Goal: Information Seeking & Learning: Check status

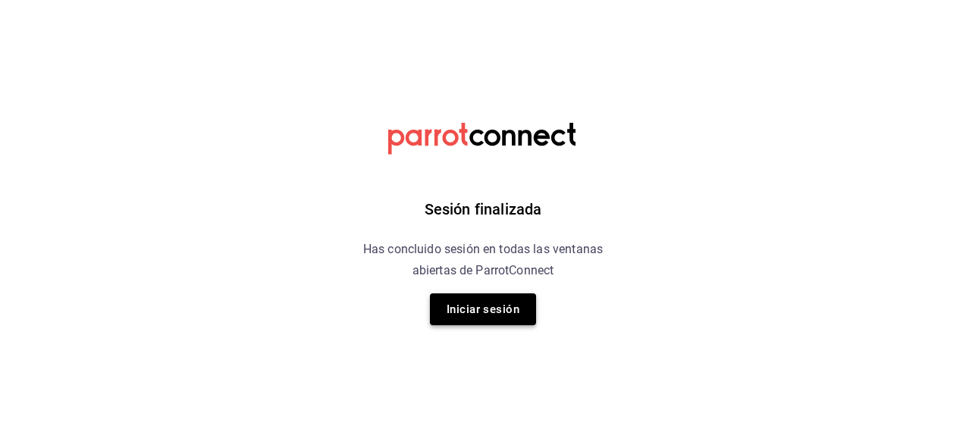
click at [504, 311] on button "Iniciar sesión" at bounding box center [483, 309] width 106 height 32
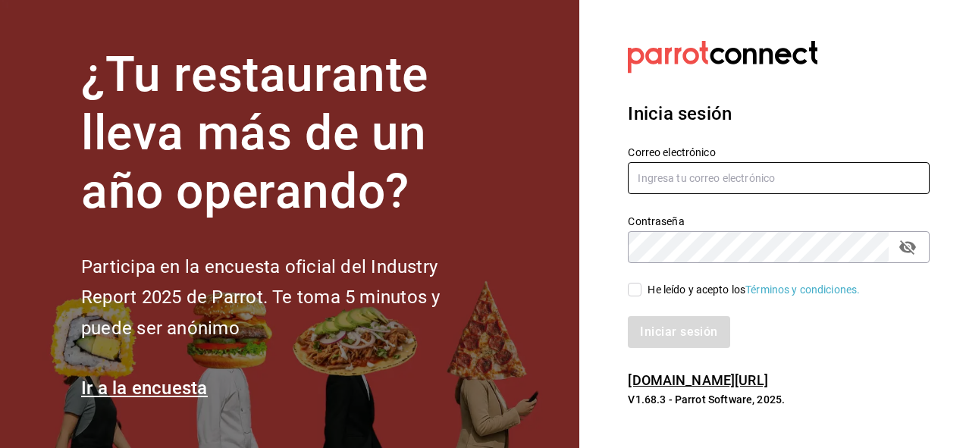
click at [658, 178] on input "text" at bounding box center [779, 178] width 302 height 32
paste input "[EMAIL_ADDRESS][DOMAIN_NAME]"
type input "[EMAIL_ADDRESS][DOMAIN_NAME]"
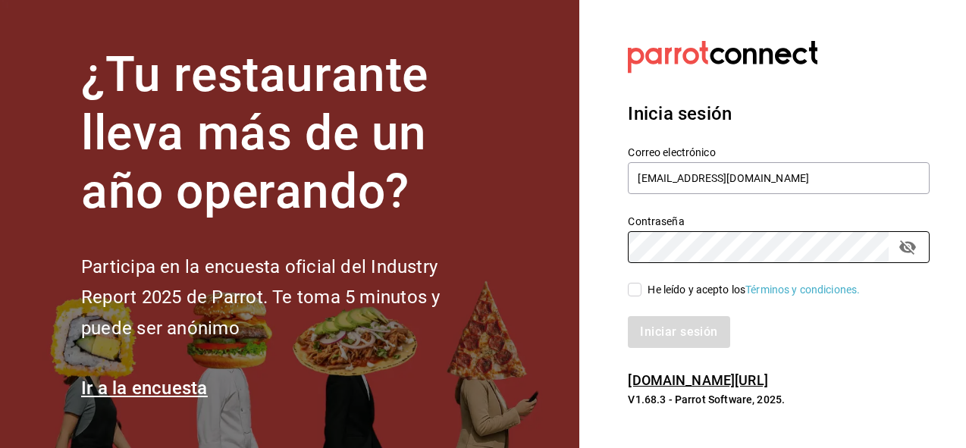
click at [640, 287] on input "He leído y acepto los Términos y condiciones." at bounding box center [635, 290] width 14 height 14
checkbox input "true"
click at [677, 325] on button "Iniciar sesión" at bounding box center [679, 332] width 103 height 32
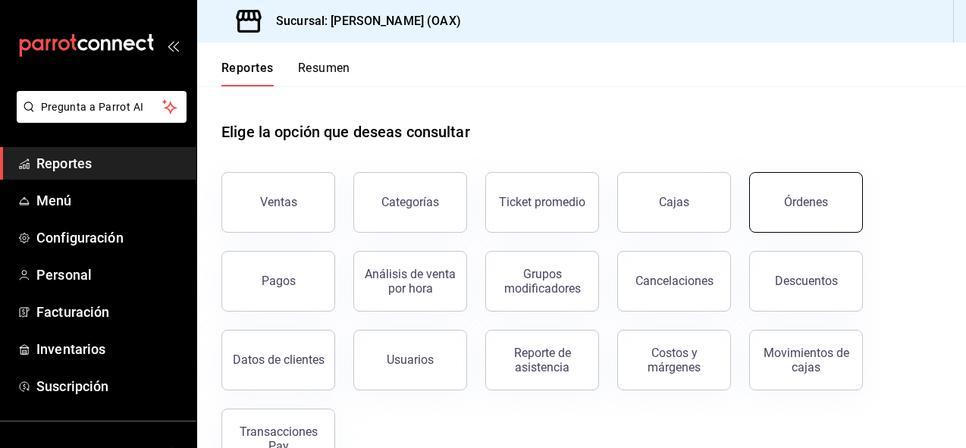
click at [786, 206] on div "Órdenes" at bounding box center [806, 202] width 44 height 14
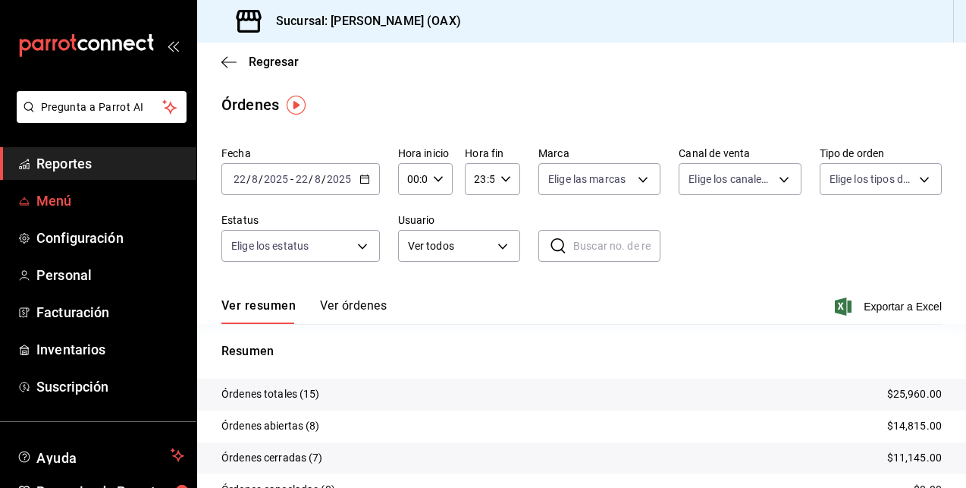
click at [45, 193] on span "Menú" at bounding box center [110, 200] width 148 height 20
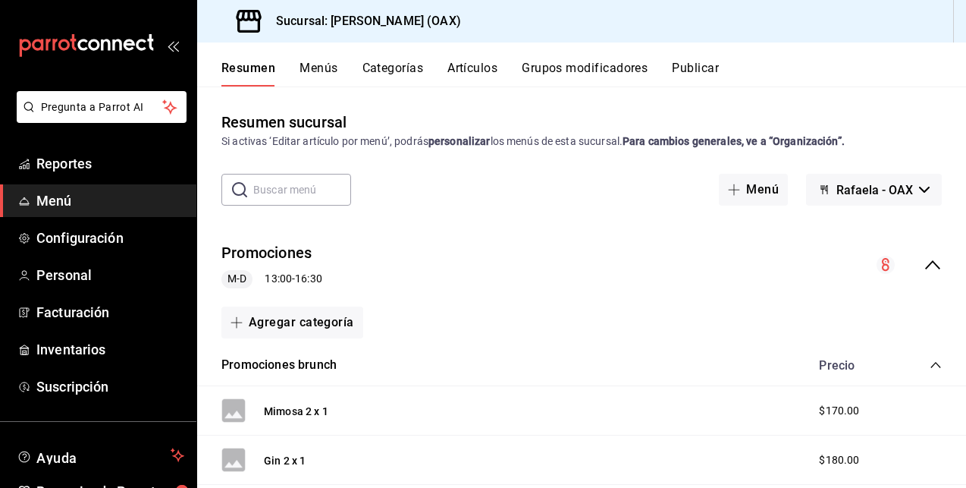
click at [308, 64] on button "Menús" at bounding box center [319, 74] width 38 height 26
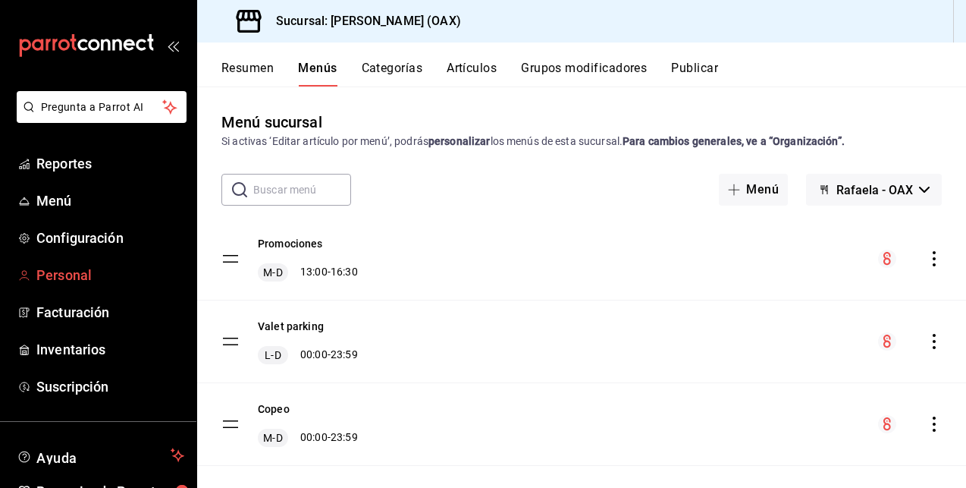
click at [68, 279] on span "Personal" at bounding box center [110, 275] width 148 height 20
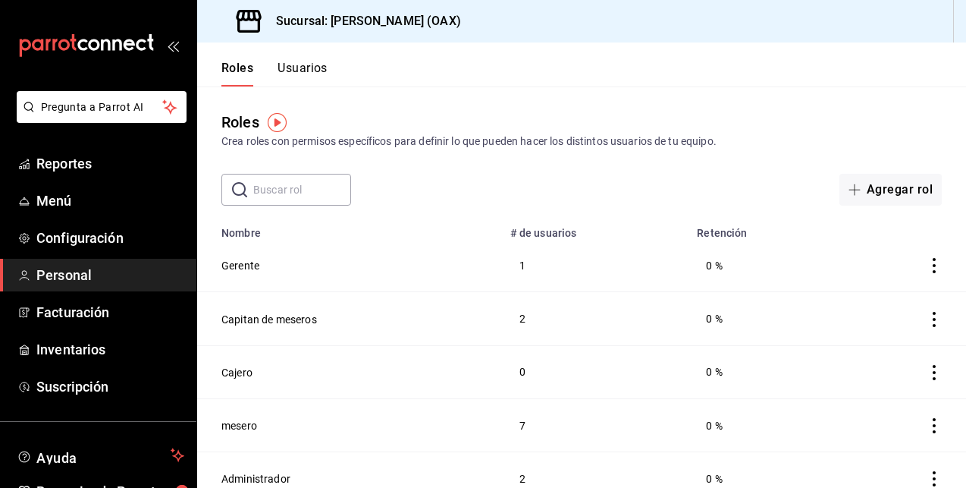
click at [318, 68] on button "Usuarios" at bounding box center [303, 74] width 50 height 26
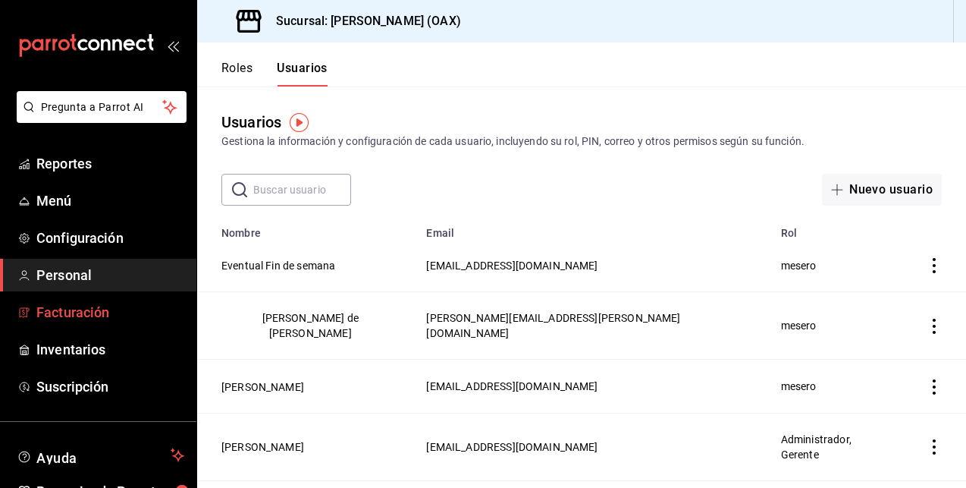
click at [90, 313] on span "Facturación" at bounding box center [110, 312] width 148 height 20
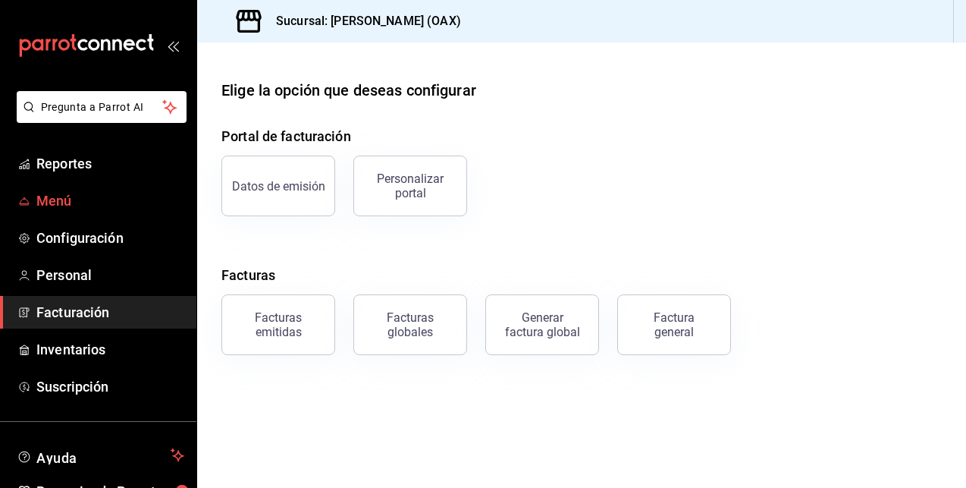
click at [64, 199] on span "Menú" at bounding box center [110, 200] width 148 height 20
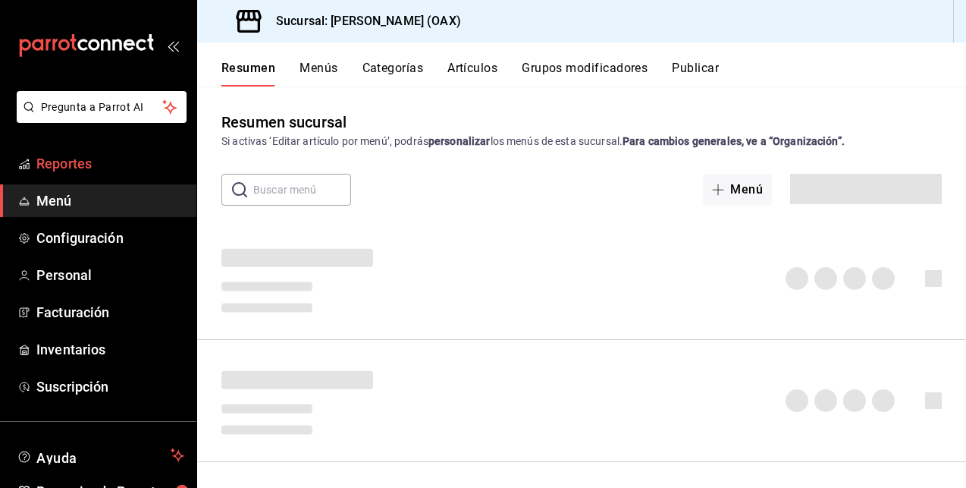
click at [73, 163] on span "Reportes" at bounding box center [110, 163] width 148 height 20
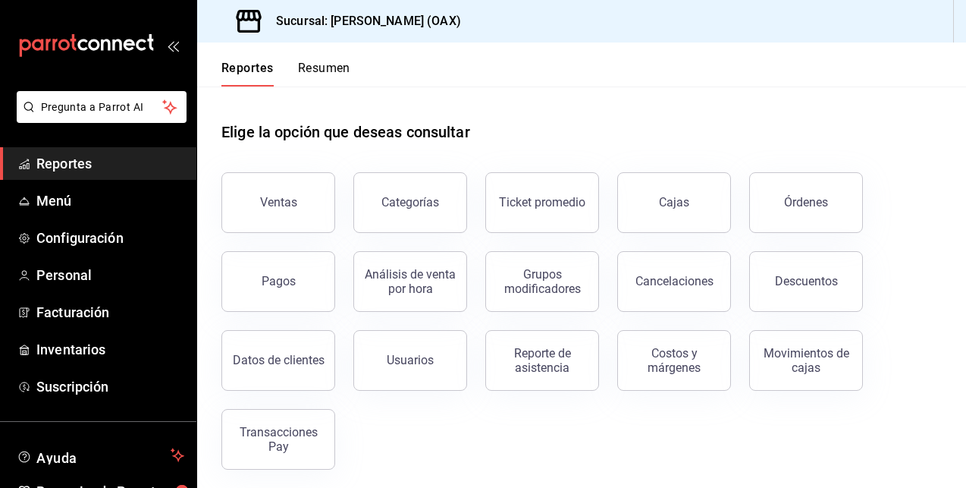
scroll to position [6, 0]
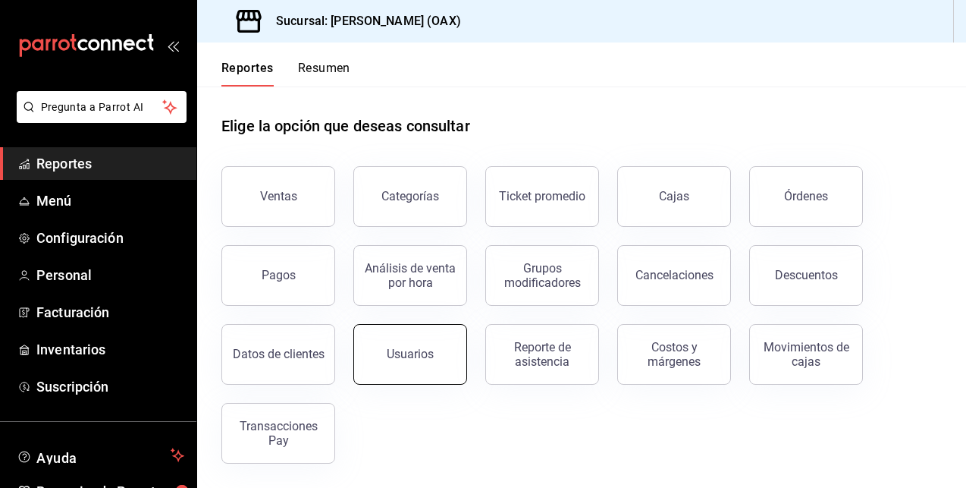
click at [416, 362] on button "Usuarios" at bounding box center [410, 354] width 114 height 61
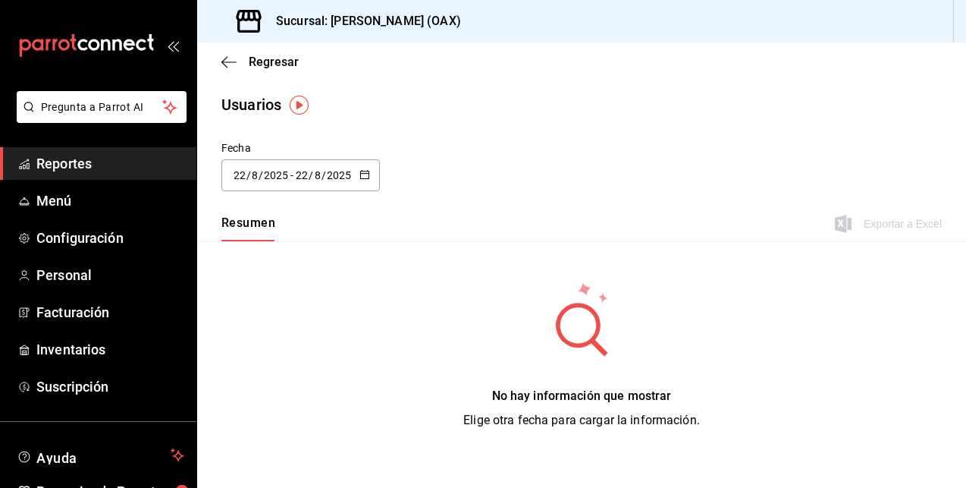
click at [89, 161] on span "Reportes" at bounding box center [110, 163] width 148 height 20
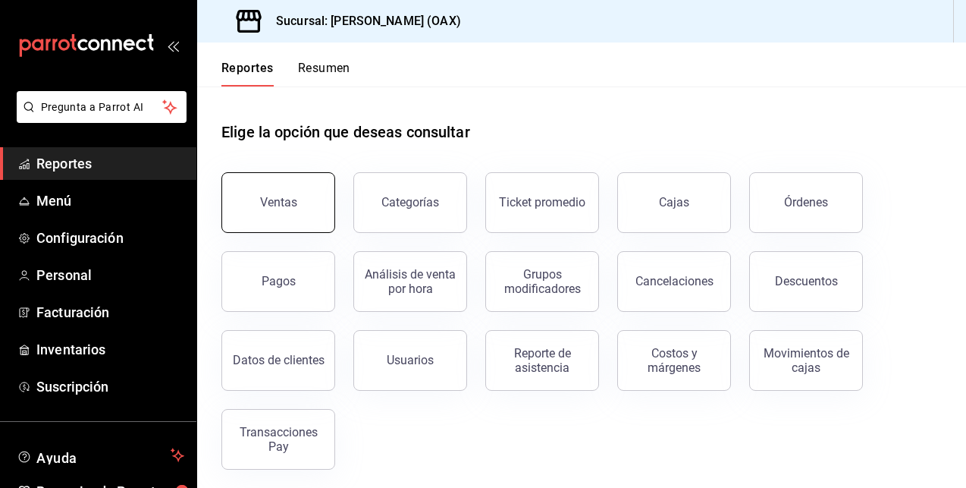
click at [278, 201] on div "Ventas" at bounding box center [278, 202] width 37 height 14
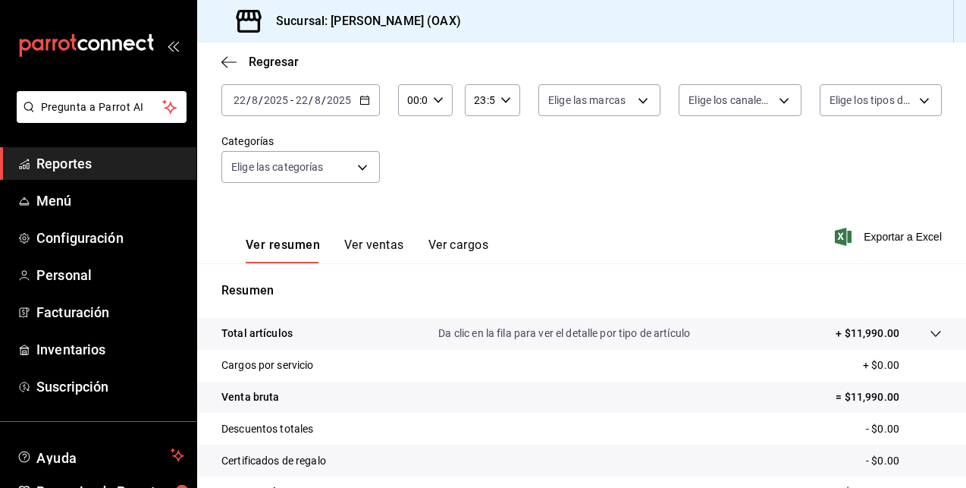
scroll to position [85, 0]
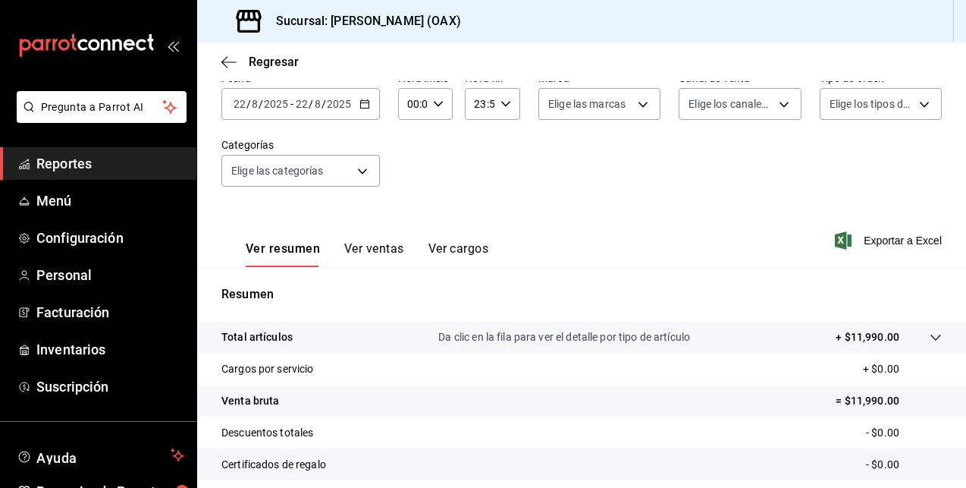
click at [378, 246] on button "Ver ventas" at bounding box center [374, 254] width 60 height 26
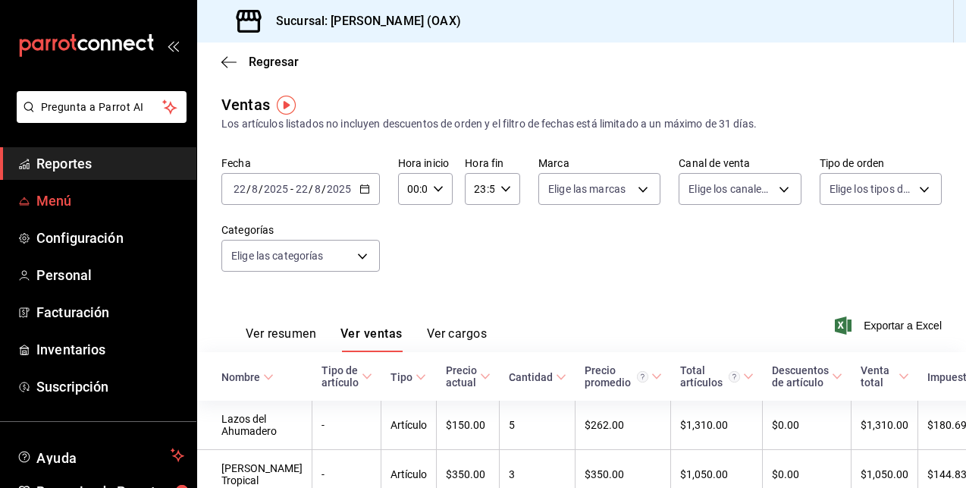
click at [38, 194] on span "Menú" at bounding box center [110, 200] width 148 height 20
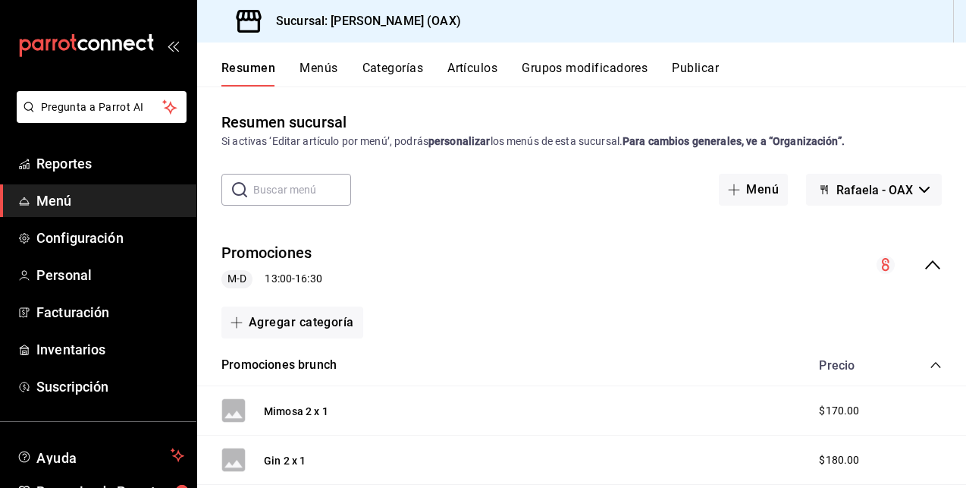
click at [472, 69] on button "Artículos" at bounding box center [472, 74] width 50 height 26
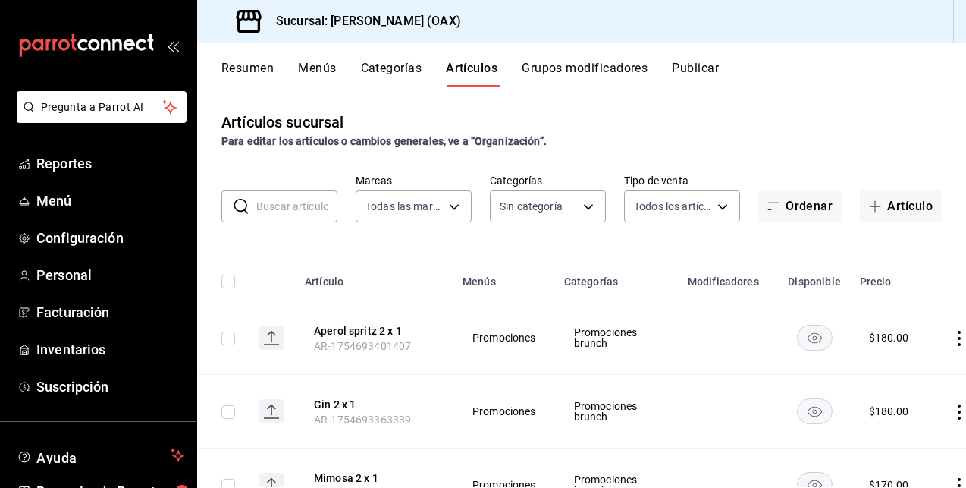
click at [374, 68] on button "Categorías" at bounding box center [391, 74] width 61 height 26
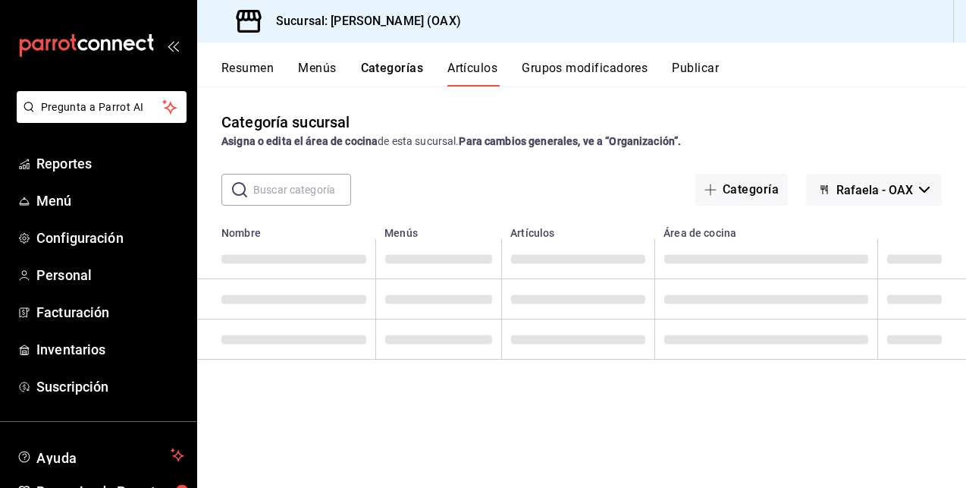
click at [318, 64] on button "Menús" at bounding box center [317, 74] width 38 height 26
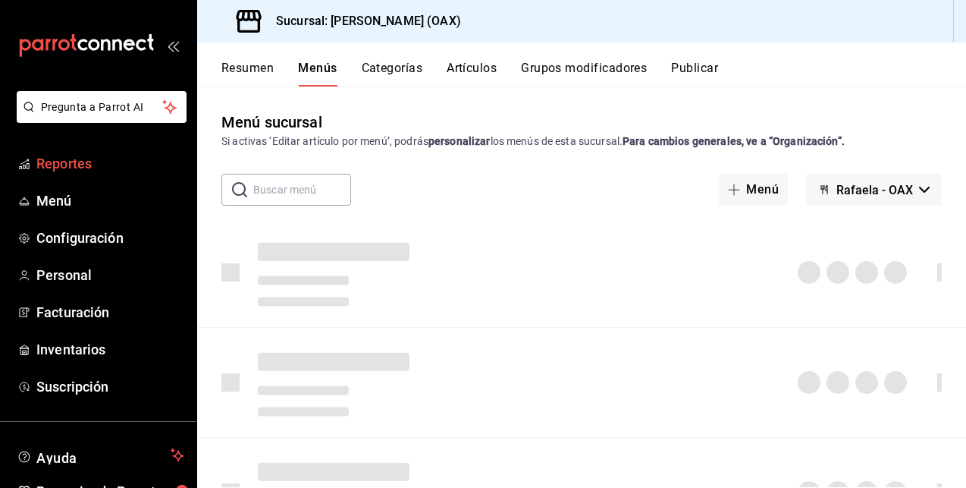
click at [65, 165] on span "Reportes" at bounding box center [110, 163] width 148 height 20
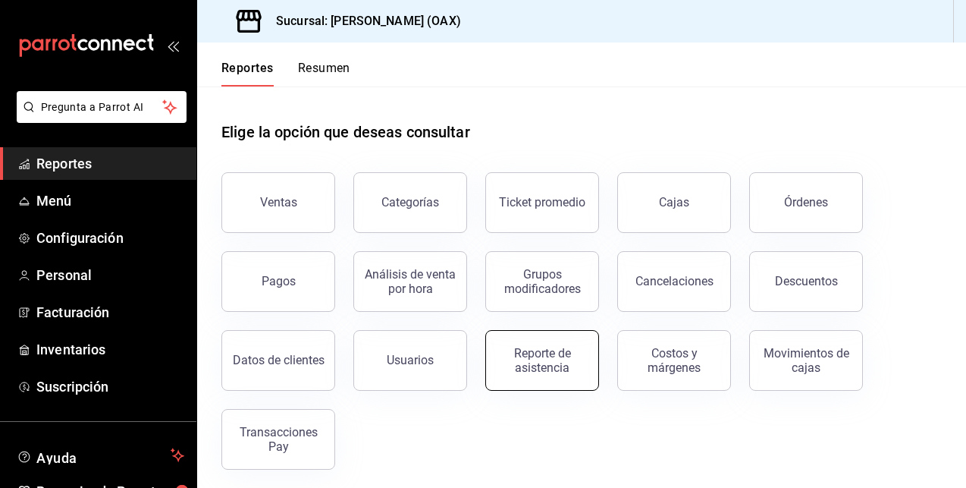
click at [535, 351] on div "Reporte de asistencia" at bounding box center [542, 360] width 94 height 29
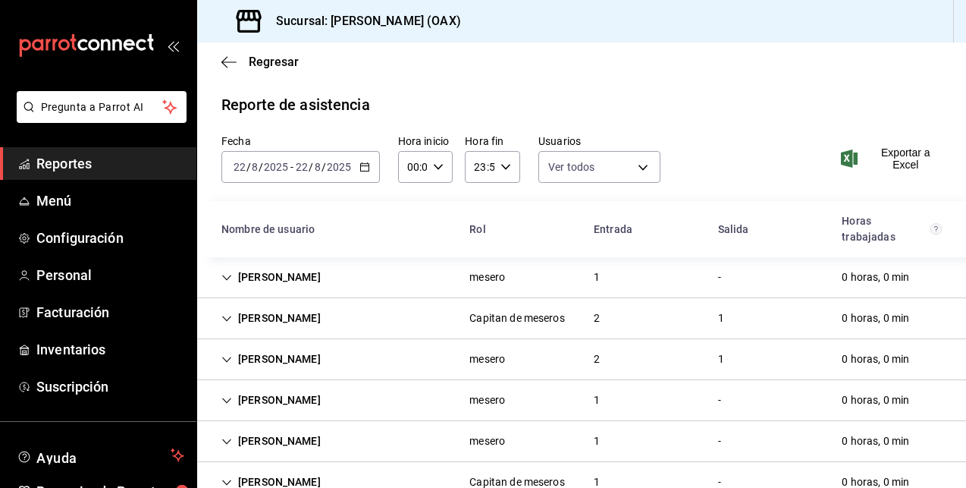
click at [107, 162] on span "Reportes" at bounding box center [110, 163] width 148 height 20
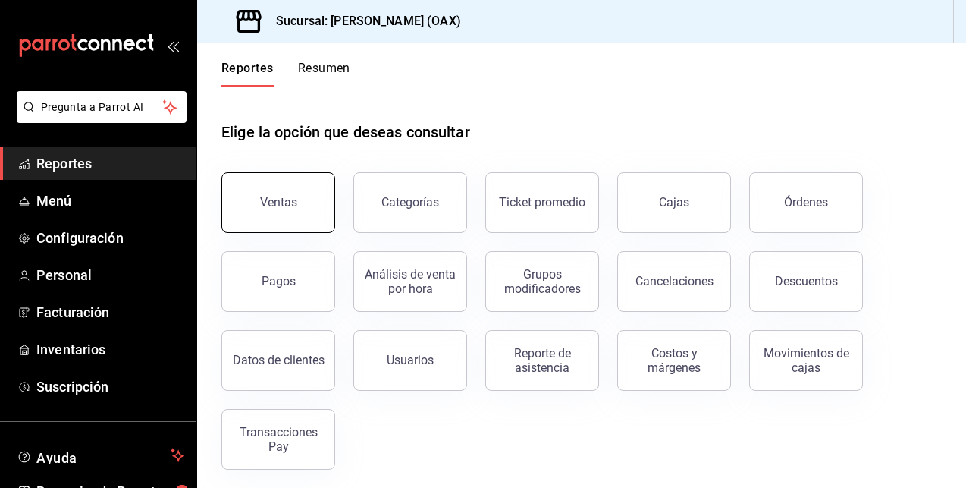
click at [290, 208] on div "Ventas" at bounding box center [278, 202] width 37 height 14
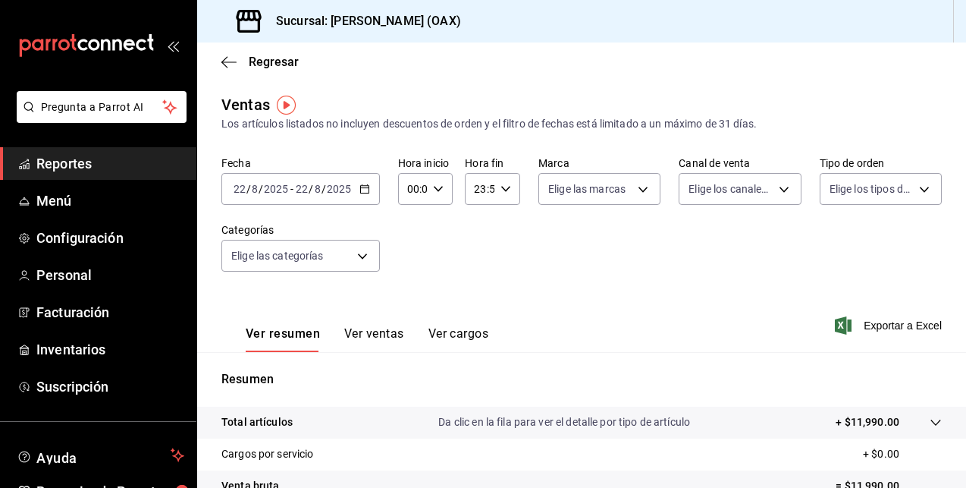
click at [86, 158] on span "Reportes" at bounding box center [110, 163] width 148 height 20
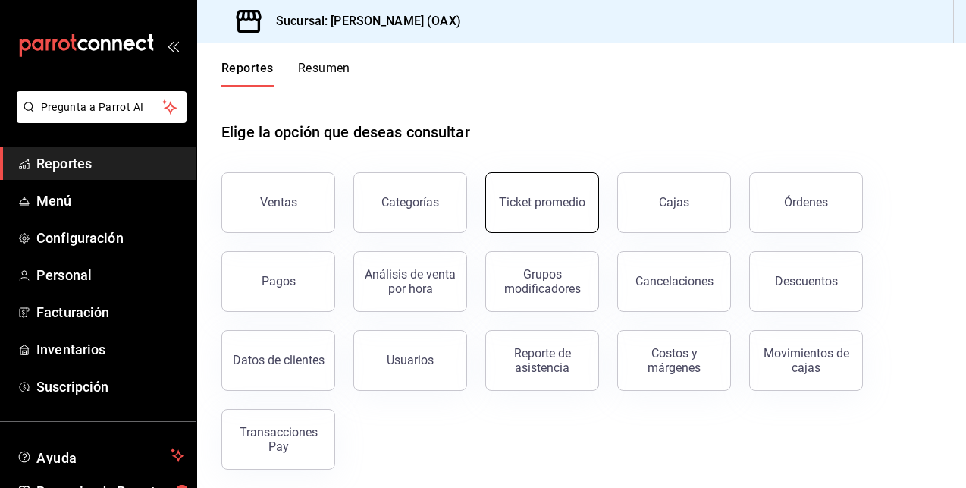
click at [569, 199] on div "Ticket promedio" at bounding box center [542, 202] width 86 height 14
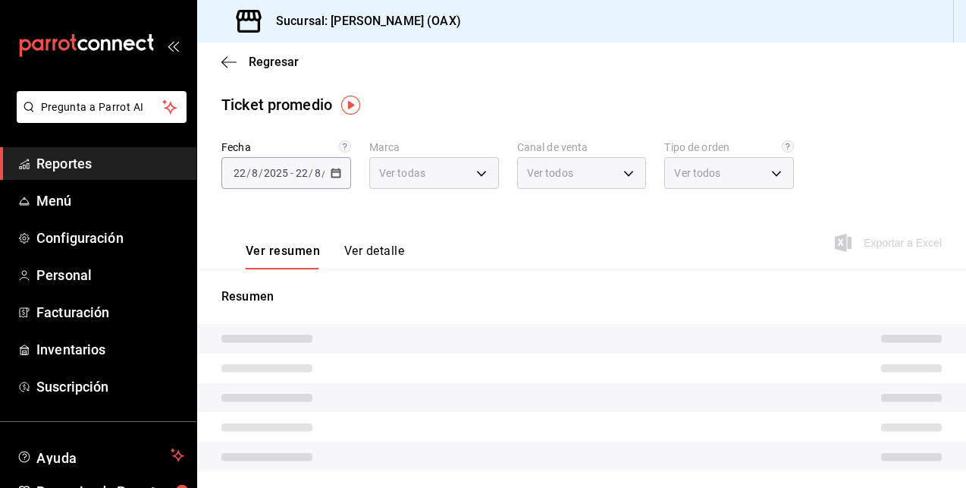
type input "654858c8-f9e8-4674-8848-47898b4d361c"
type input "PARROT,UBER_EATS,RAPPI,DIDI_FOOD,ONLINE"
type input "d2b0190f-28f6-4e1a-94d6-34bf61c13857,5a78c330-5d84-4f54-bef5-5f2ead8df113,EXTER…"
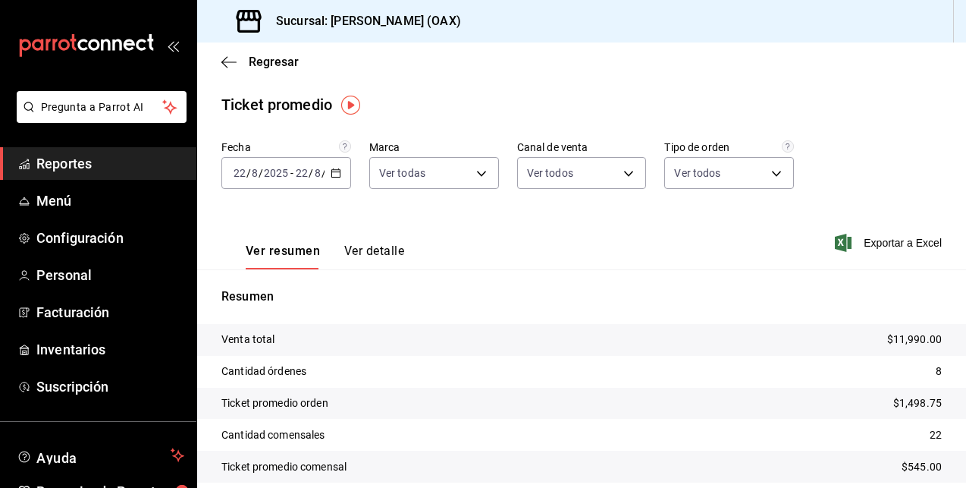
click at [71, 165] on span "Reportes" at bounding box center [110, 163] width 148 height 20
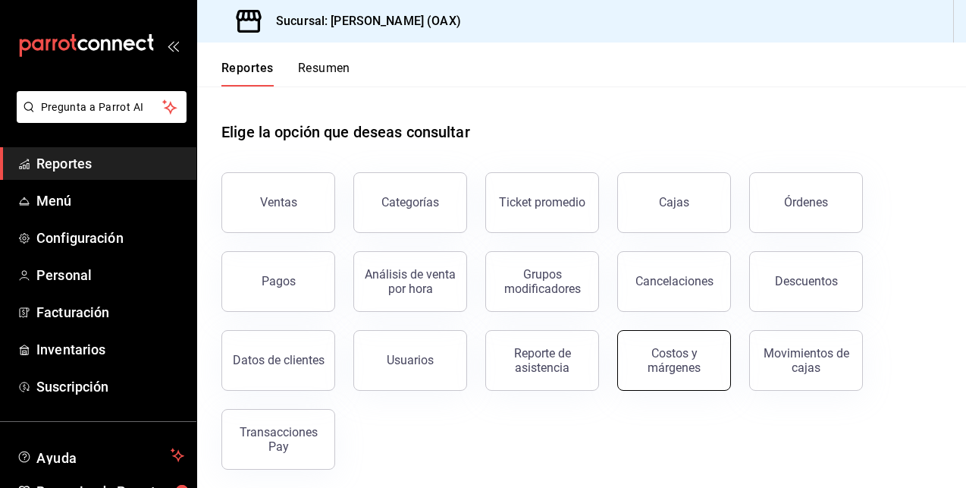
click at [693, 373] on button "Costos y márgenes" at bounding box center [674, 360] width 114 height 61
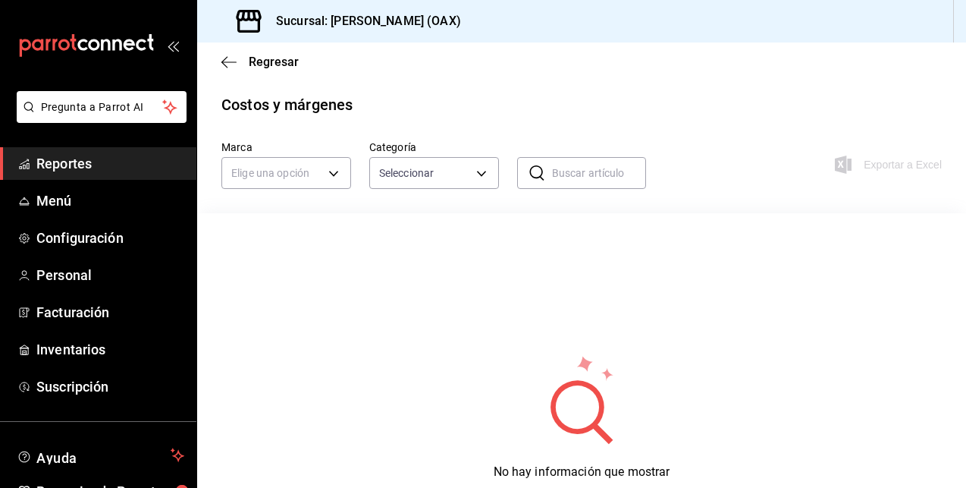
click at [64, 158] on span "Reportes" at bounding box center [110, 163] width 148 height 20
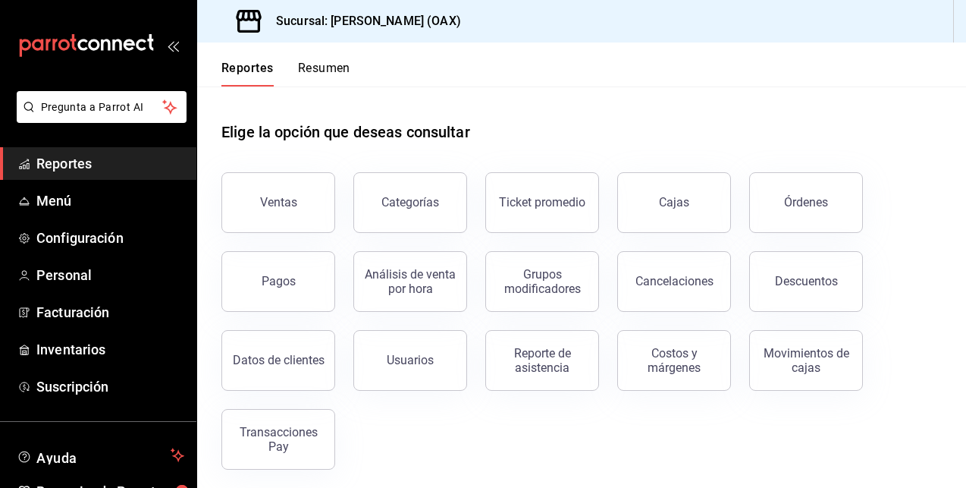
click at [669, 131] on div "Elige la opción que deseas consultar" at bounding box center [581, 119] width 720 height 67
click at [659, 364] on div "Costos y márgenes" at bounding box center [674, 360] width 94 height 29
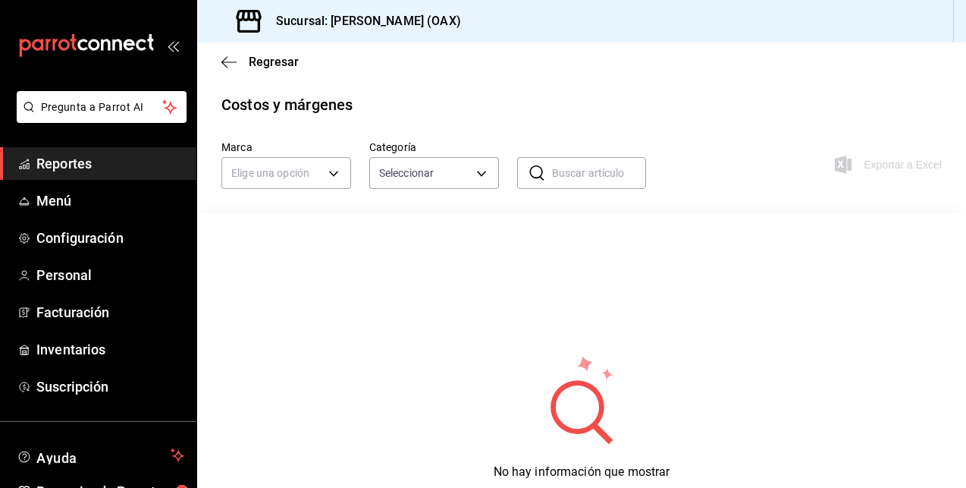
click at [107, 160] on span "Reportes" at bounding box center [110, 163] width 148 height 20
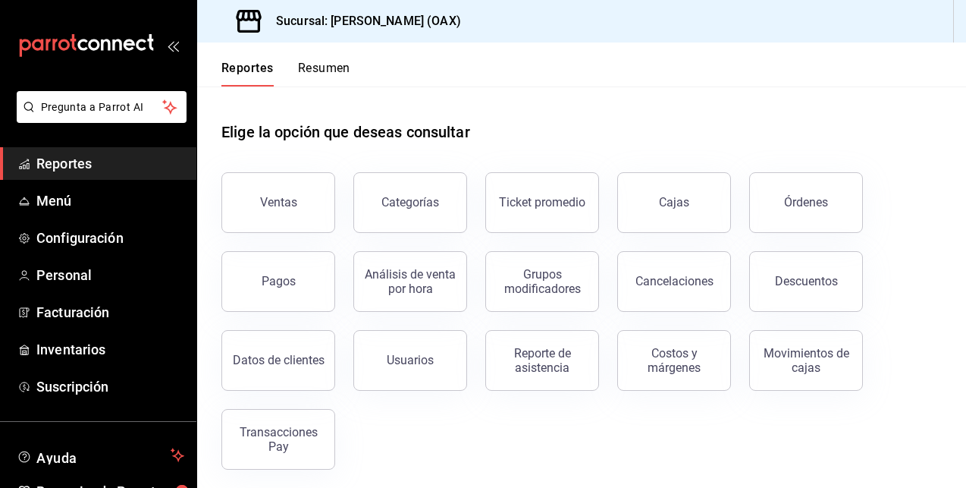
click at [349, 63] on button "Resumen" at bounding box center [324, 74] width 52 height 26
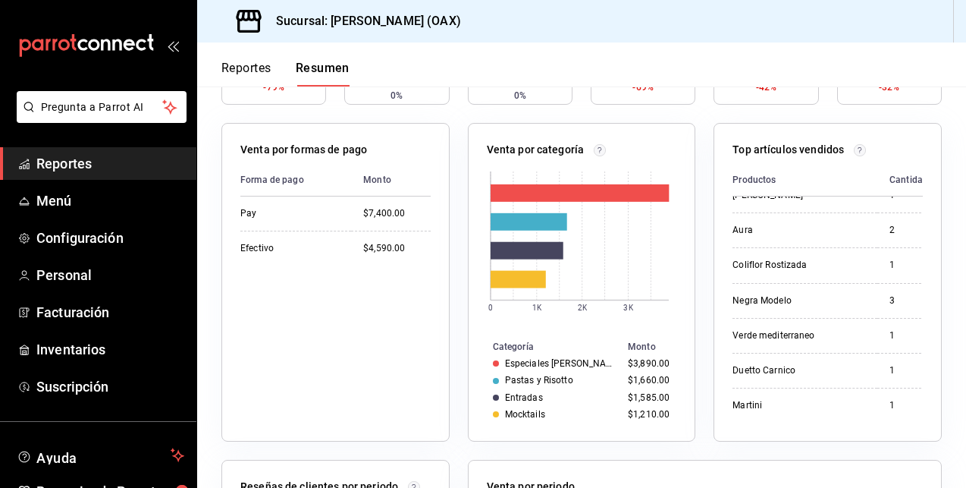
scroll to position [485, 0]
click at [767, 60] on header "Reportes Resumen" at bounding box center [581, 64] width 769 height 44
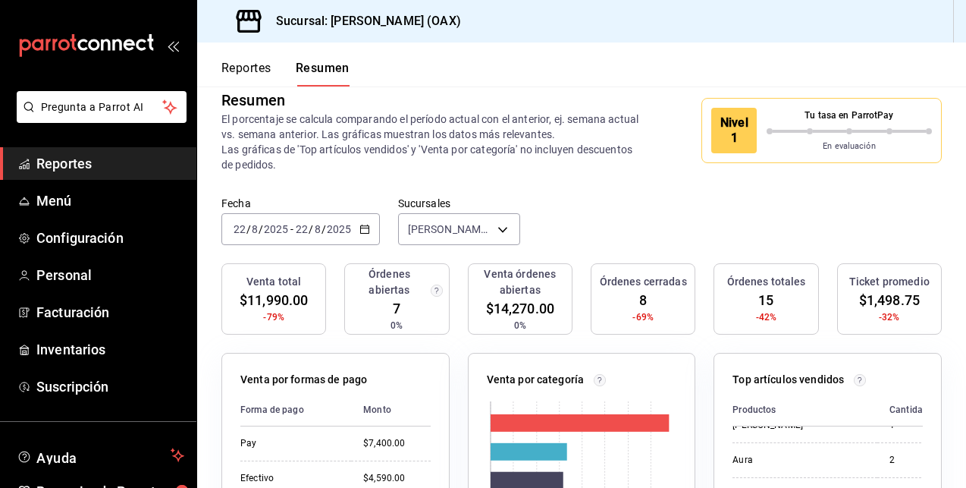
scroll to position [0, 0]
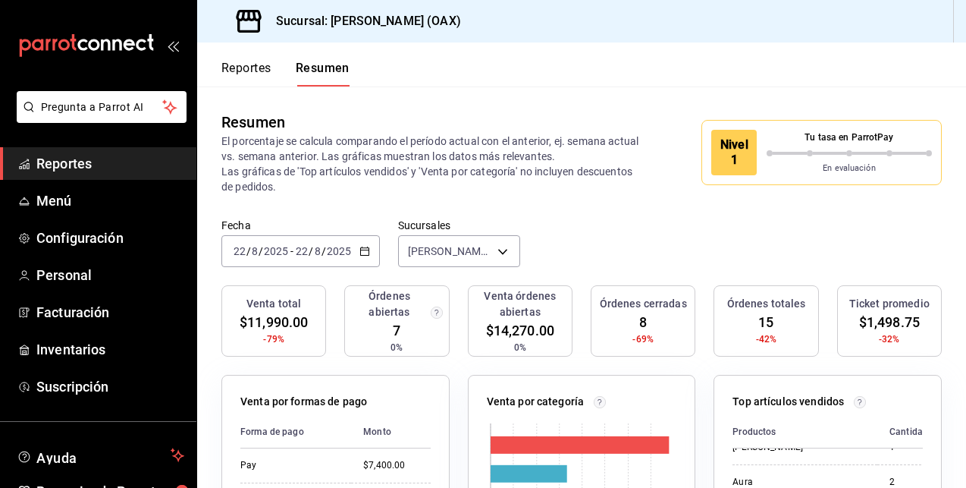
click at [398, 315] on h3 "Órdenes abiertas" at bounding box center [389, 304] width 76 height 32
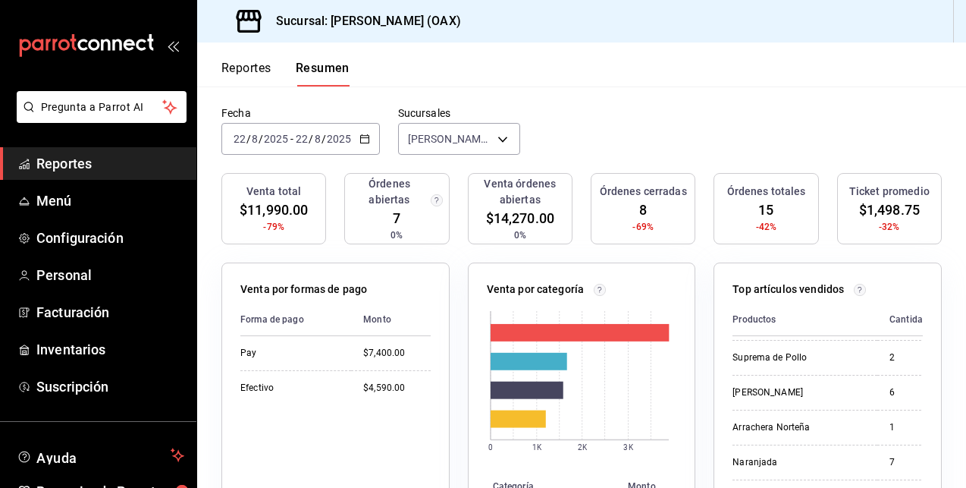
scroll to position [124, 0]
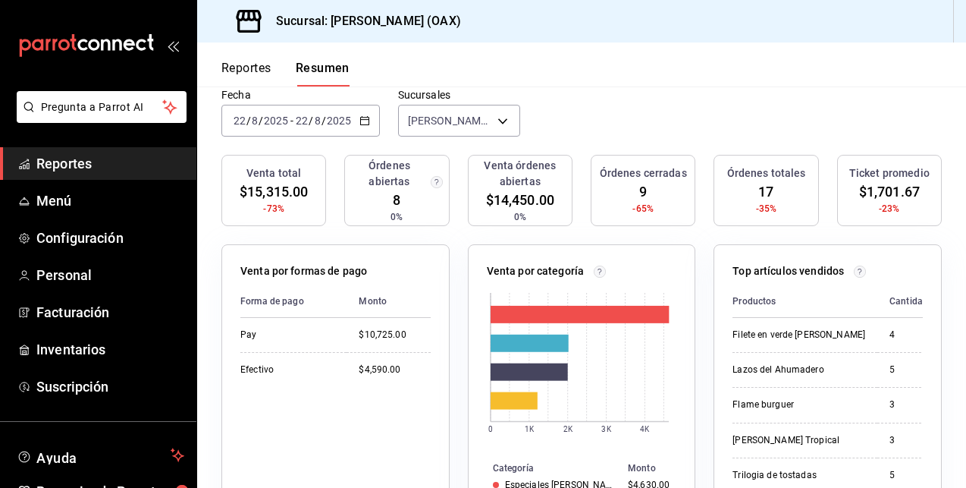
scroll to position [134, 0]
